Goal: Transaction & Acquisition: Purchase product/service

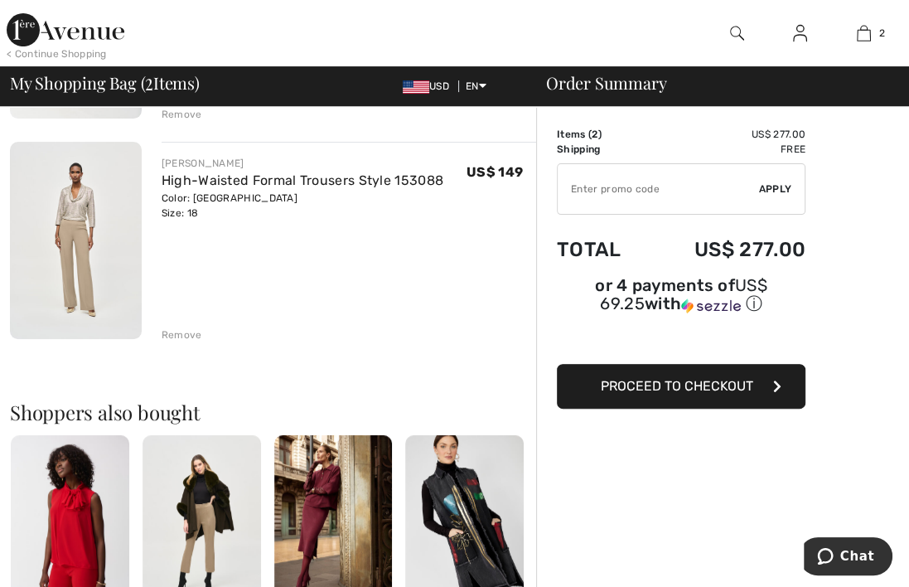
scroll to position [332, 0]
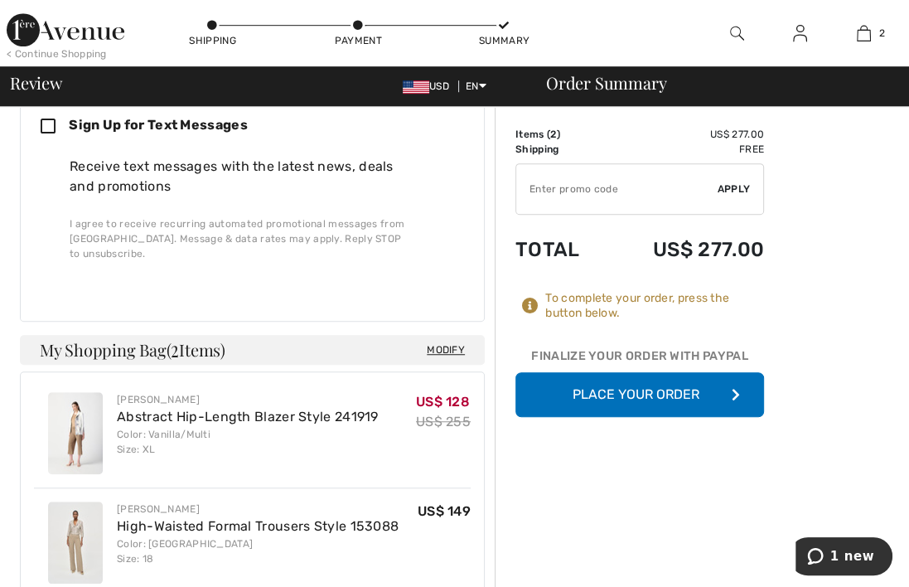
scroll to position [829, 0]
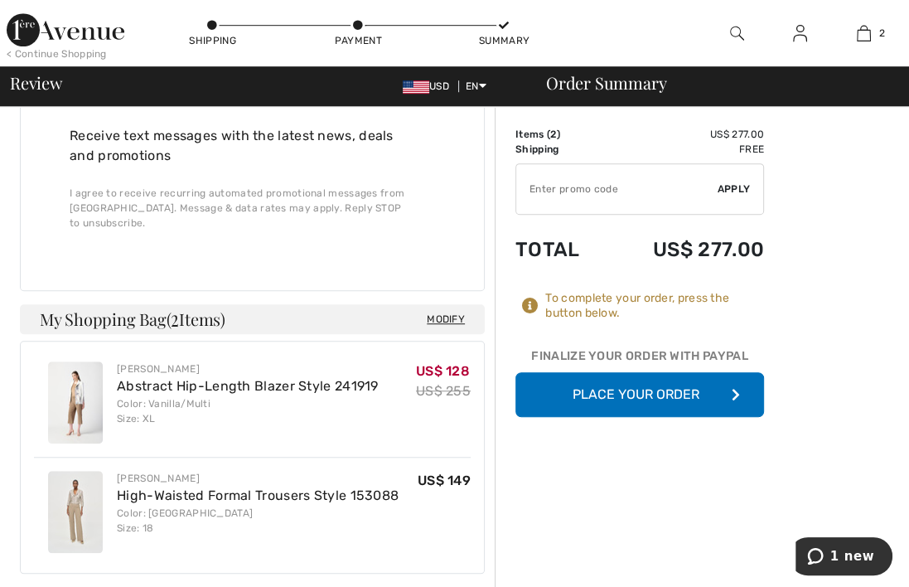
click at [647, 399] on button "Place Your Order" at bounding box center [640, 394] width 249 height 45
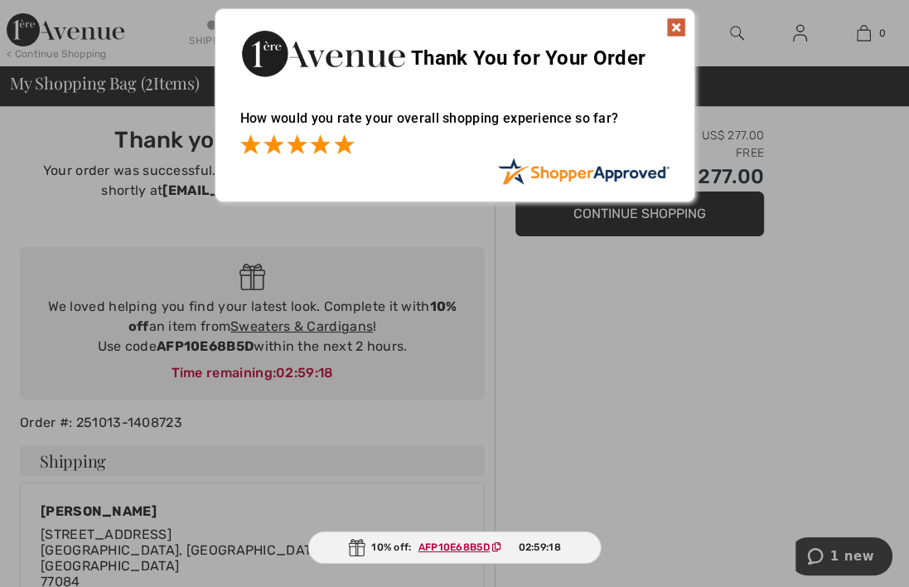
click at [342, 148] on span at bounding box center [344, 144] width 20 height 20
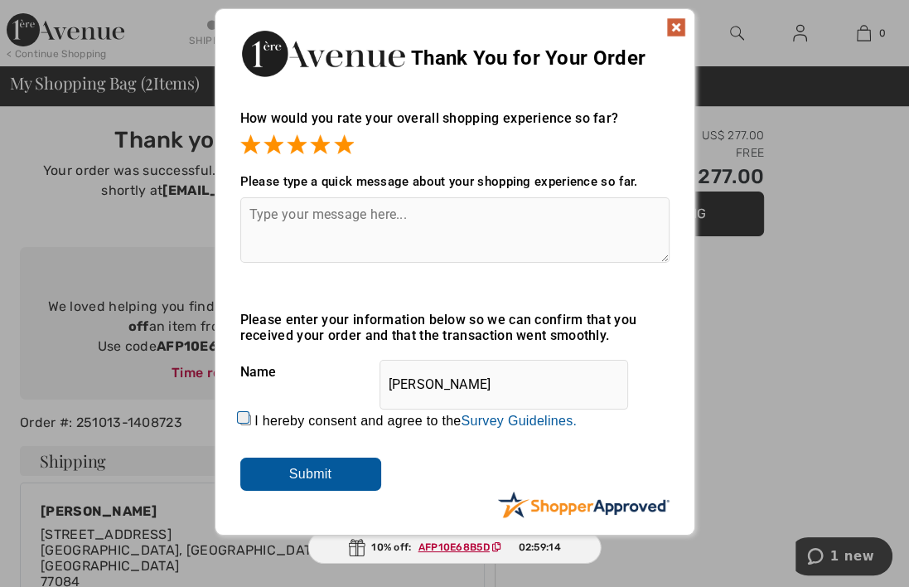
click at [314, 222] on textarea at bounding box center [454, 229] width 429 height 65
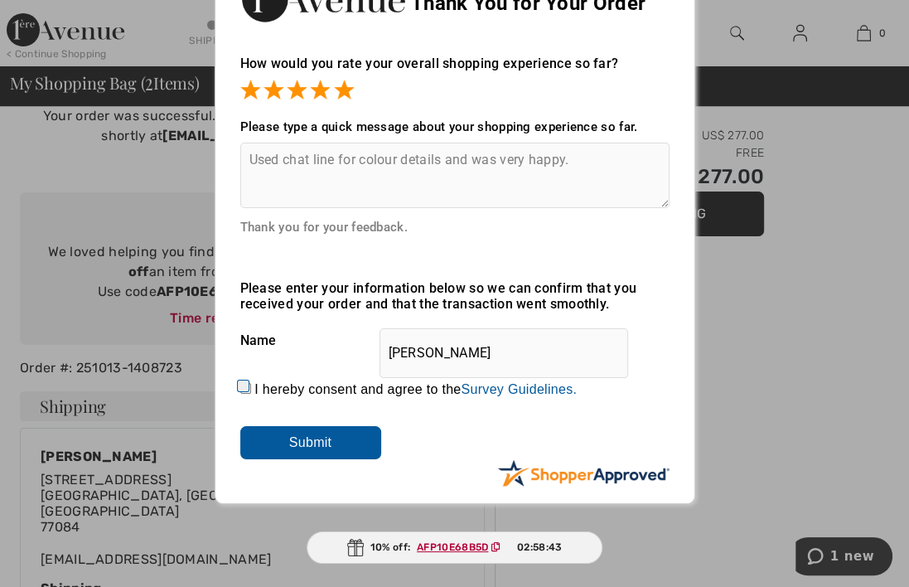
scroll to position [83, 0]
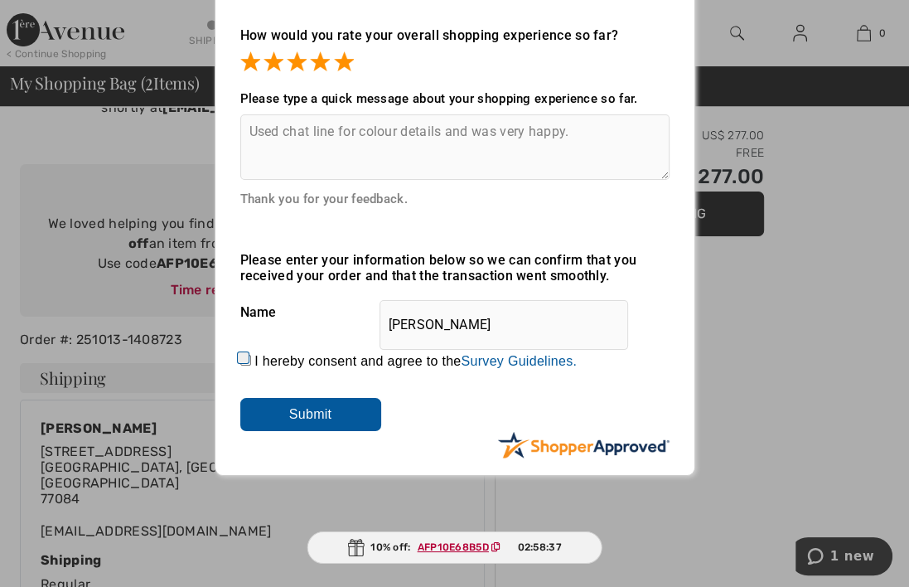
type textarea "Used chat line for colour details and was very happy."
click at [244, 360] on input "I hereby consent and agree to the By submitting a review, you grant permission …" at bounding box center [245, 360] width 11 height 11
checkbox input "true"
click at [302, 413] on input "Submit" at bounding box center [310, 414] width 141 height 33
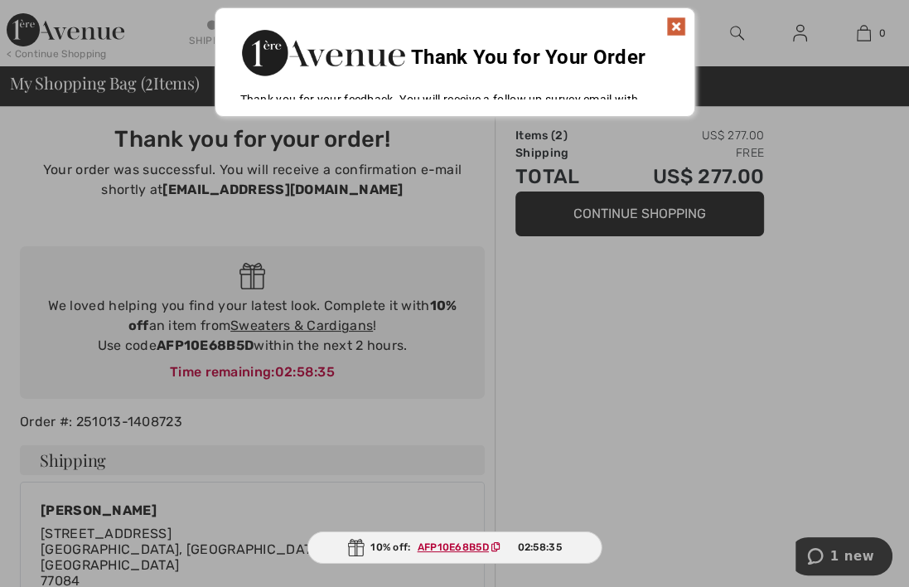
scroll to position [0, 0]
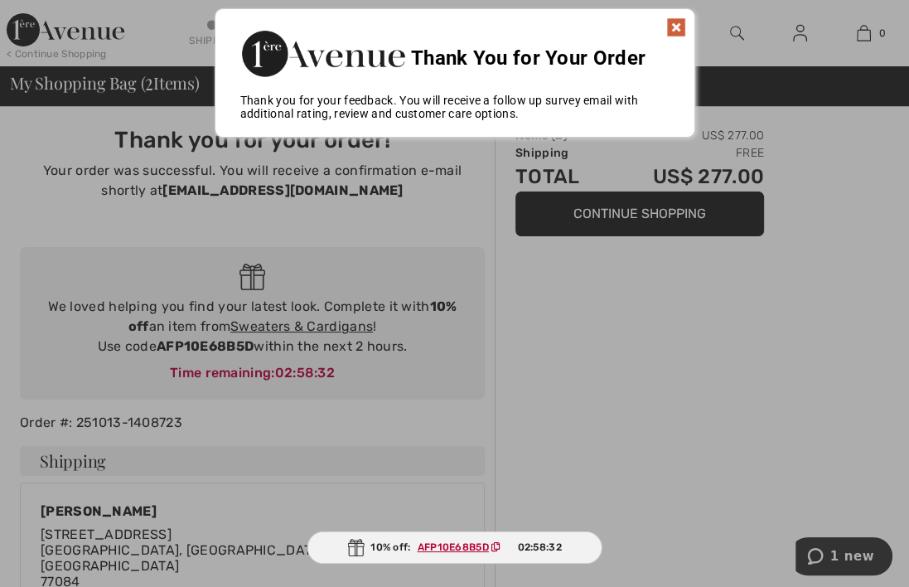
click at [676, 22] on img at bounding box center [677, 27] width 20 height 20
